Goal: Find specific page/section: Find specific page/section

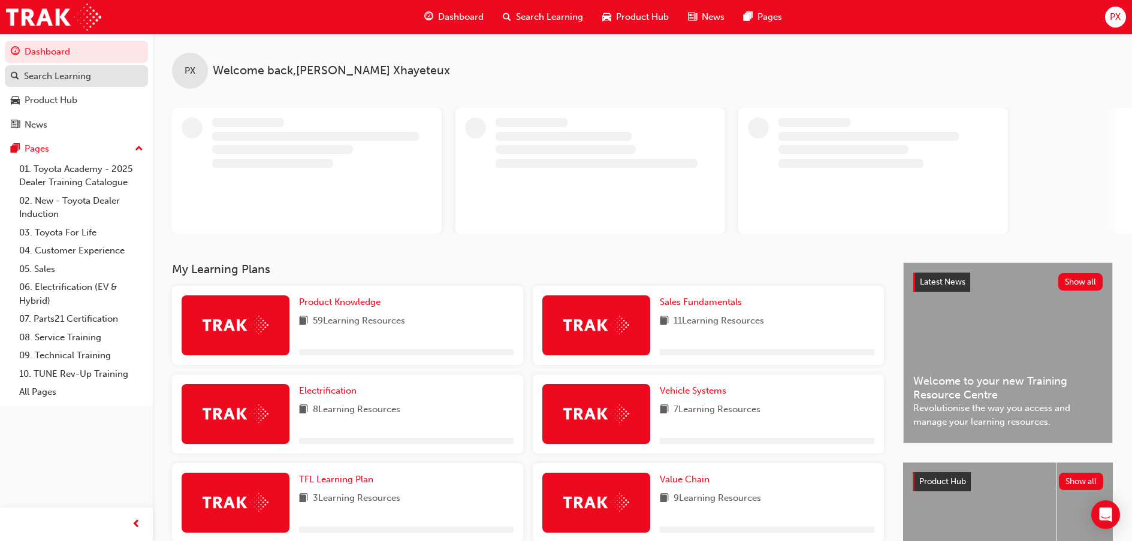
click at [72, 71] on div "Search Learning" at bounding box center [57, 77] width 67 height 14
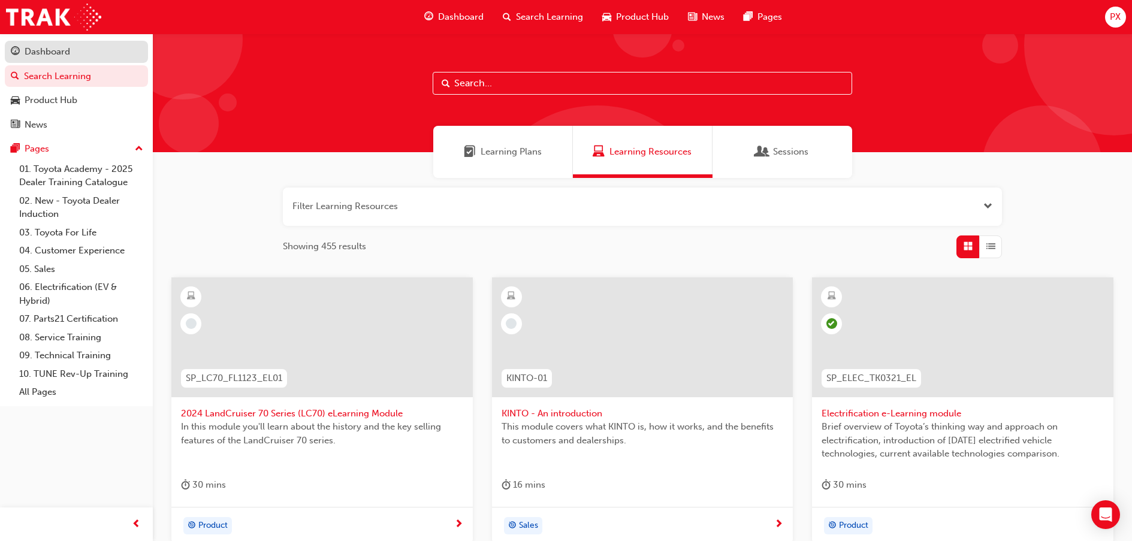
click at [71, 53] on div "Dashboard" at bounding box center [76, 51] width 131 height 15
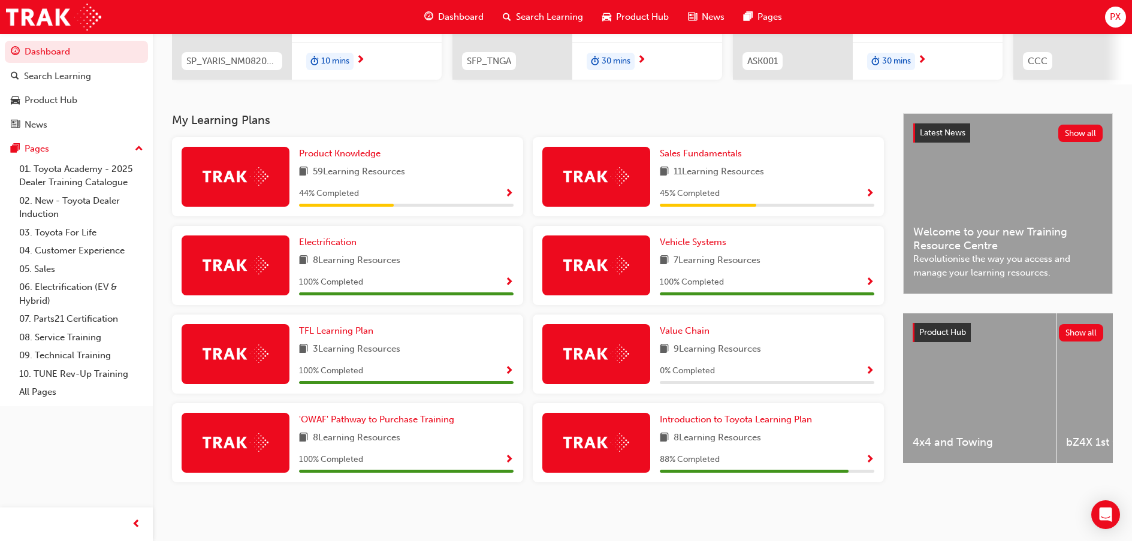
scroll to position [197, 0]
